Goal: Find specific page/section: Find specific page/section

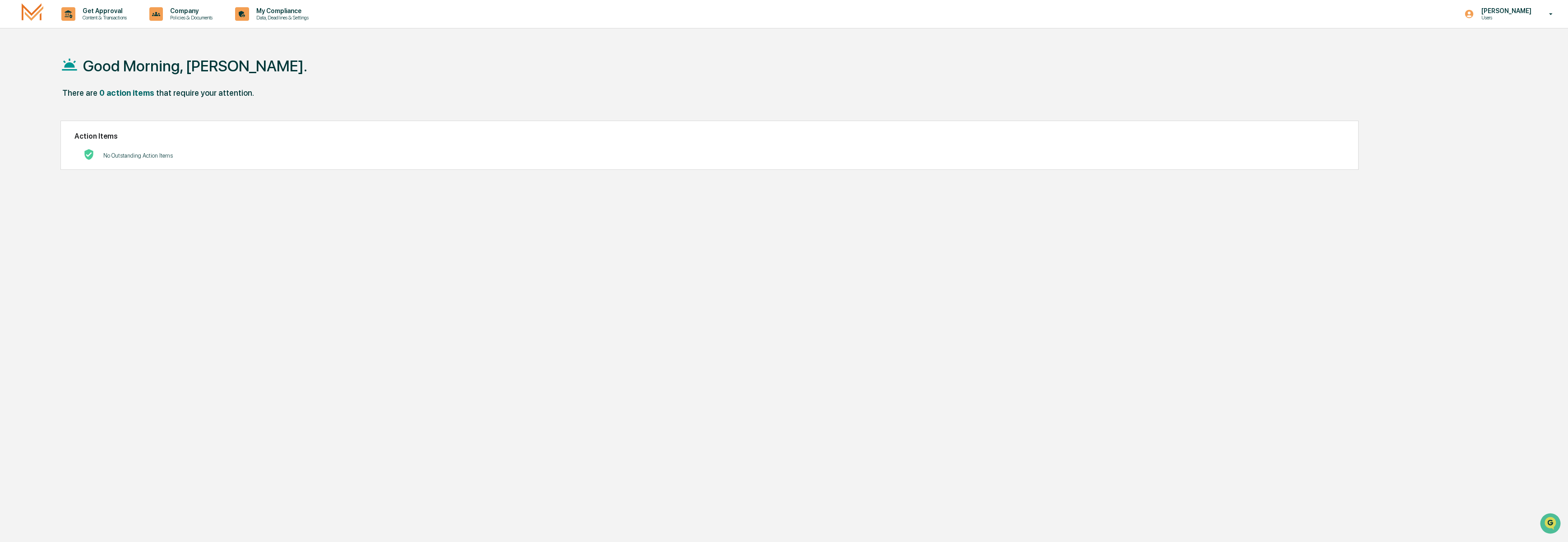
click at [34, 15] on img at bounding box center [32, 13] width 21 height 21
click at [314, 21] on div "My Compliance Data, Deadlines & Settings" at bounding box center [275, 14] width 87 height 28
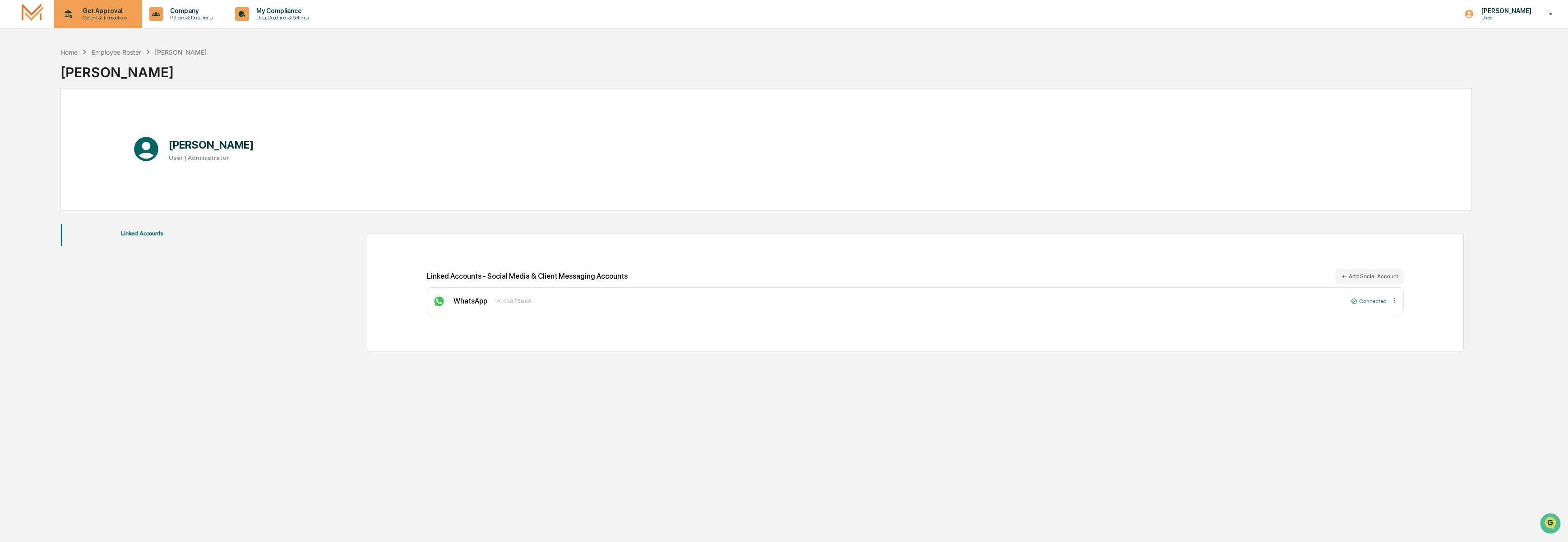
click at [123, 18] on p "Content & Transactions" at bounding box center [103, 18] width 56 height 6
click at [539, 77] on div at bounding box center [786, 271] width 1573 height 542
click at [64, 53] on div "Home" at bounding box center [69, 52] width 17 height 8
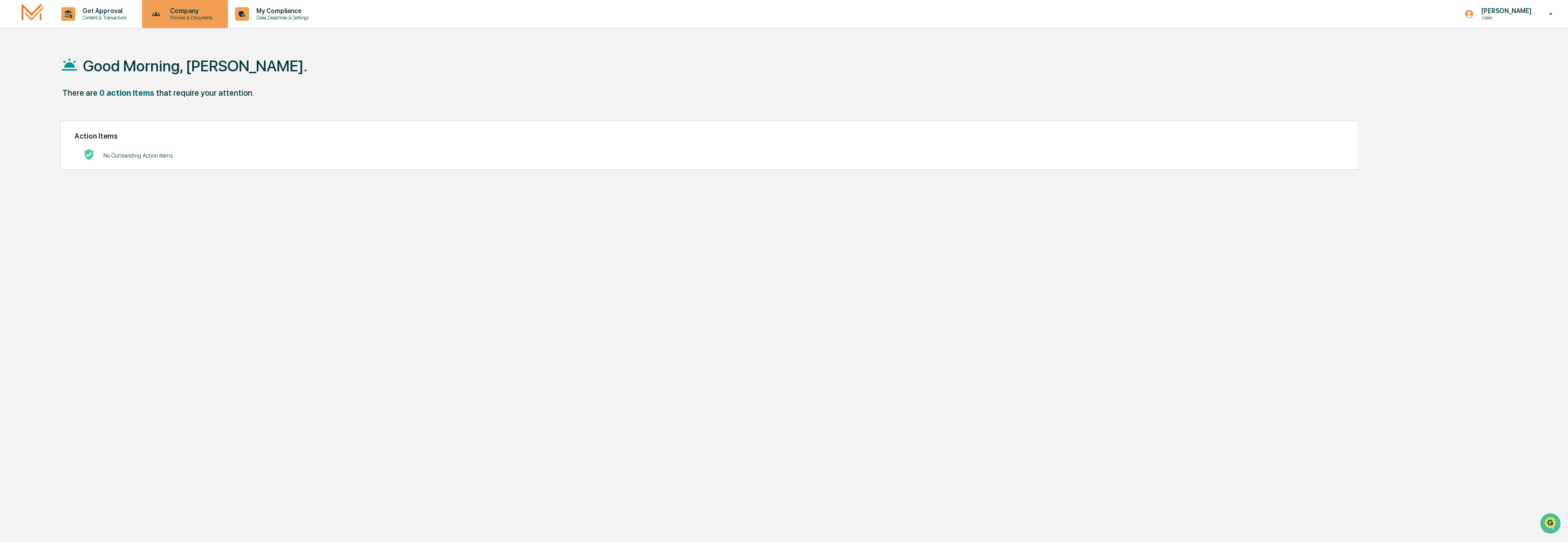
click at [212, 15] on p "Policies & Documents" at bounding box center [190, 18] width 54 height 6
click at [1551, 5] on div at bounding box center [786, 271] width 1573 height 542
click at [1547, 17] on icon at bounding box center [1551, 14] width 16 height 9
click at [1487, 47] on li "Switch to Admin view..." at bounding box center [1502, 45] width 126 height 16
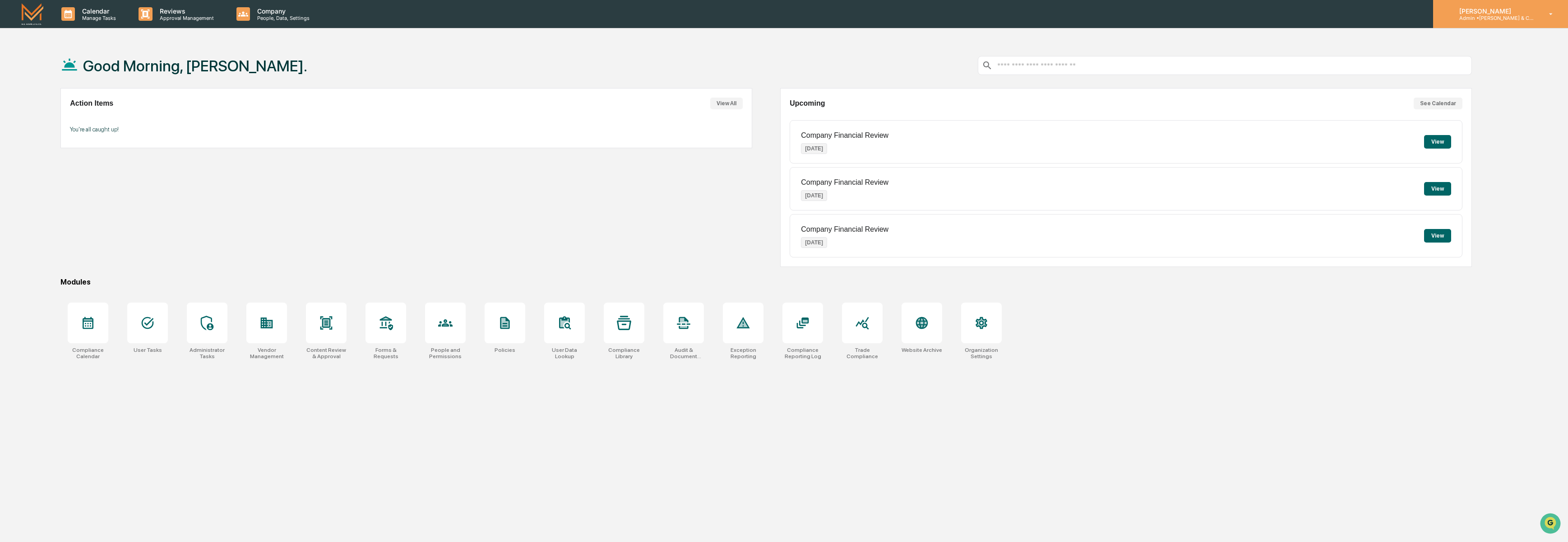
click at [1548, 15] on icon at bounding box center [1551, 14] width 16 height 9
click at [328, 328] on div at bounding box center [786, 271] width 1573 height 542
click at [328, 324] on icon at bounding box center [327, 323] width 6 height 7
